Goal: Use online tool/utility: Utilize a website feature to perform a specific function

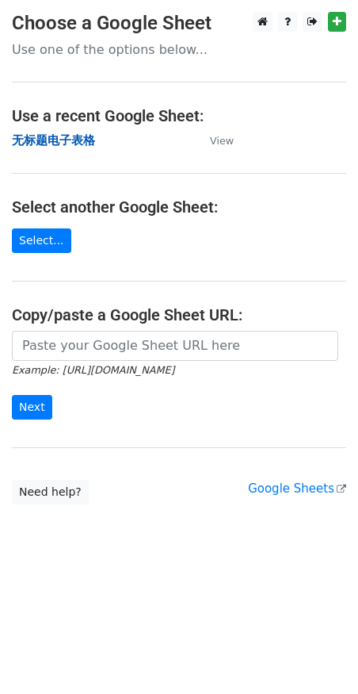
click at [84, 136] on strong "无标题电子表格" at bounding box center [53, 140] width 83 height 14
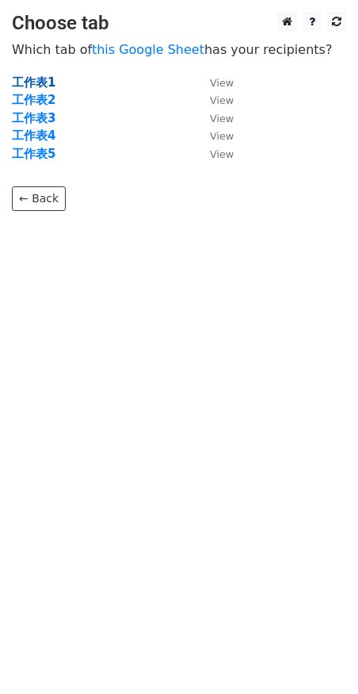
click at [50, 77] on strong "工作表1" at bounding box center [34, 82] width 44 height 14
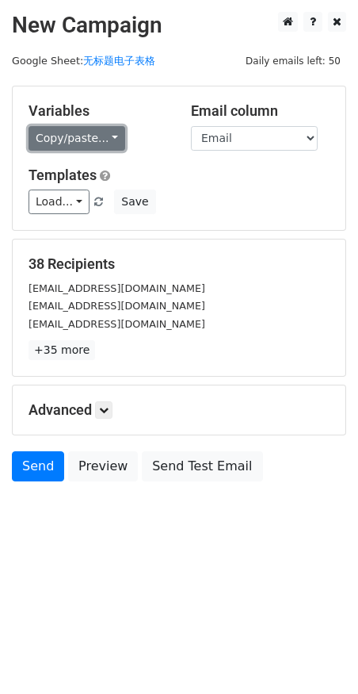
click at [90, 127] on link "Copy/paste..." at bounding box center [77, 138] width 97 height 25
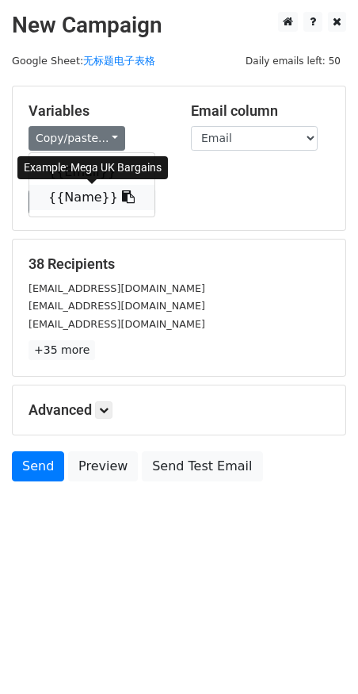
click at [86, 191] on link "{{Name}}" at bounding box center [91, 197] width 125 height 25
